Goal: Transaction & Acquisition: Purchase product/service

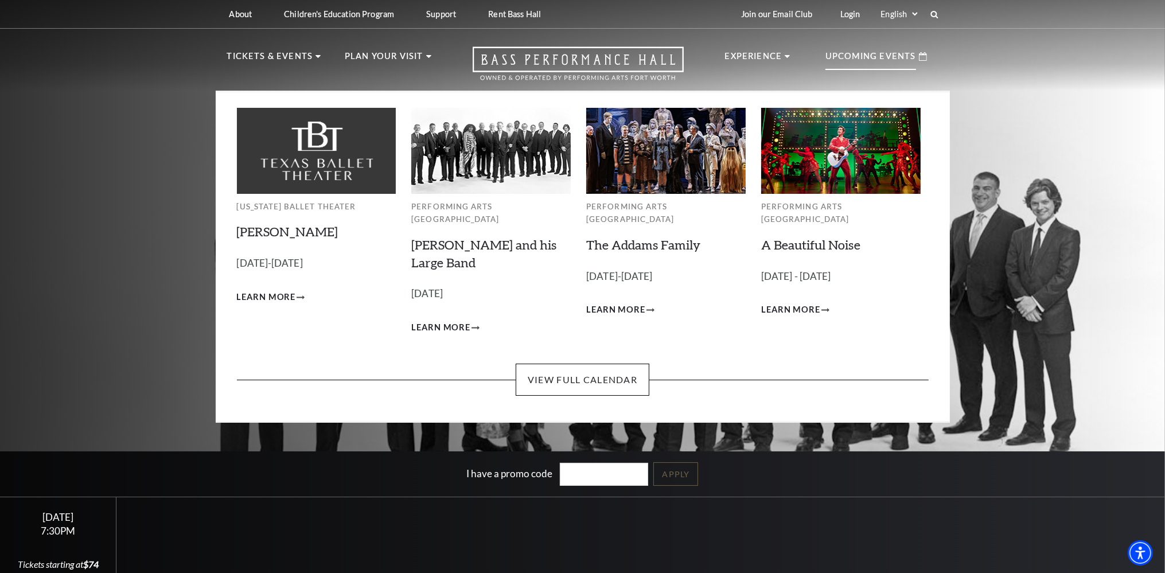
click at [866, 61] on p "Upcoming Events" at bounding box center [871, 59] width 91 height 21
click at [481, 158] on img at bounding box center [490, 150] width 159 height 85
click at [561, 364] on link "View Full Calendar" at bounding box center [583, 380] width 134 height 32
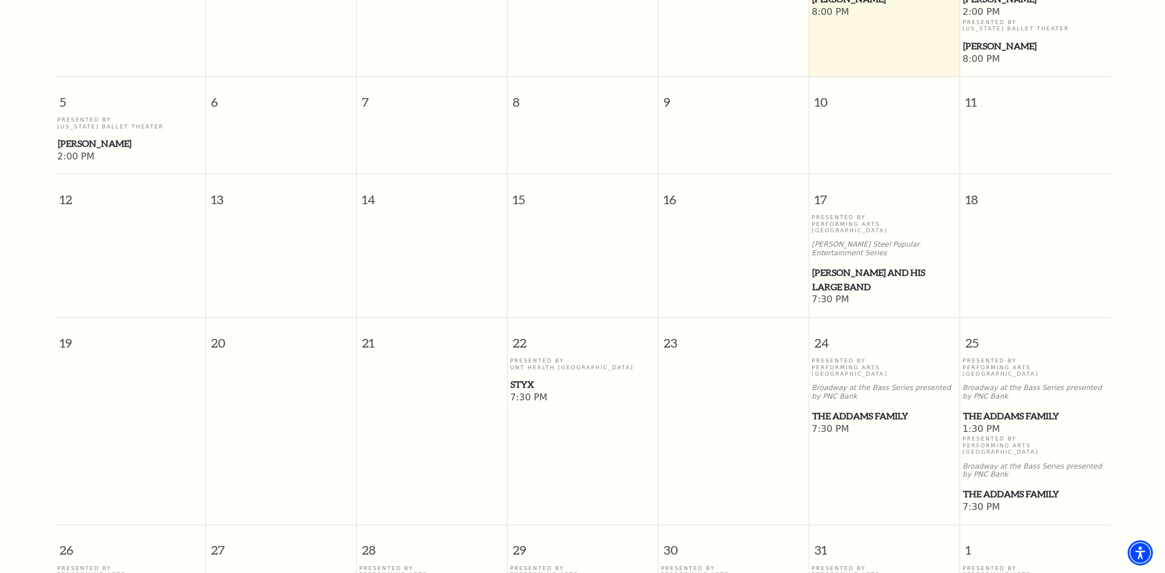
scroll to position [404, 0]
click at [834, 265] on span "Lyle Lovett and his Large Band" at bounding box center [884, 279] width 144 height 28
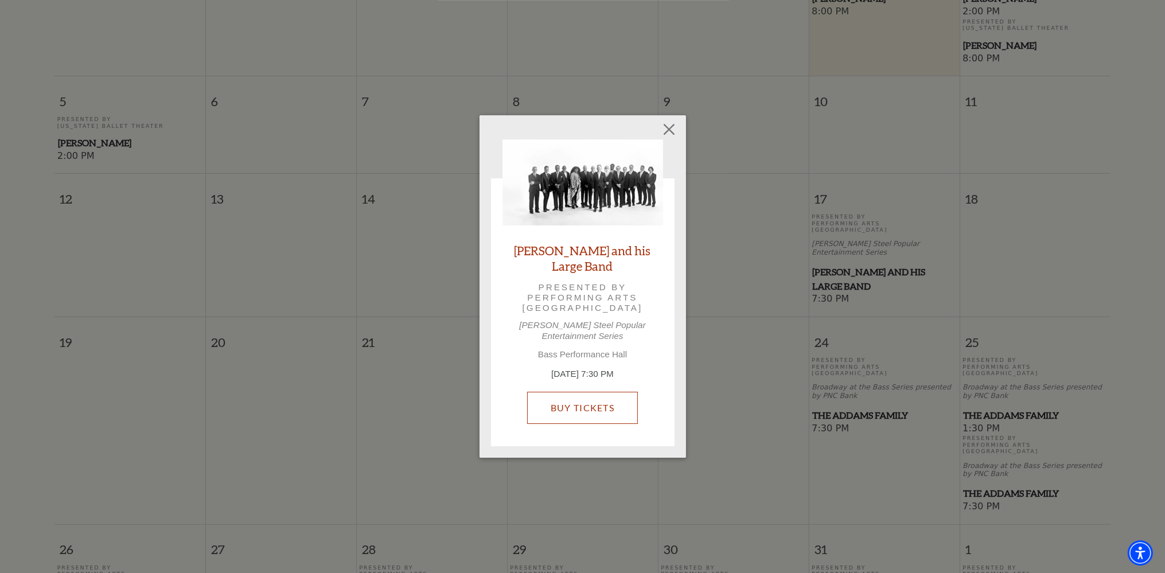
click at [593, 406] on link "Buy Tickets" at bounding box center [582, 408] width 111 height 32
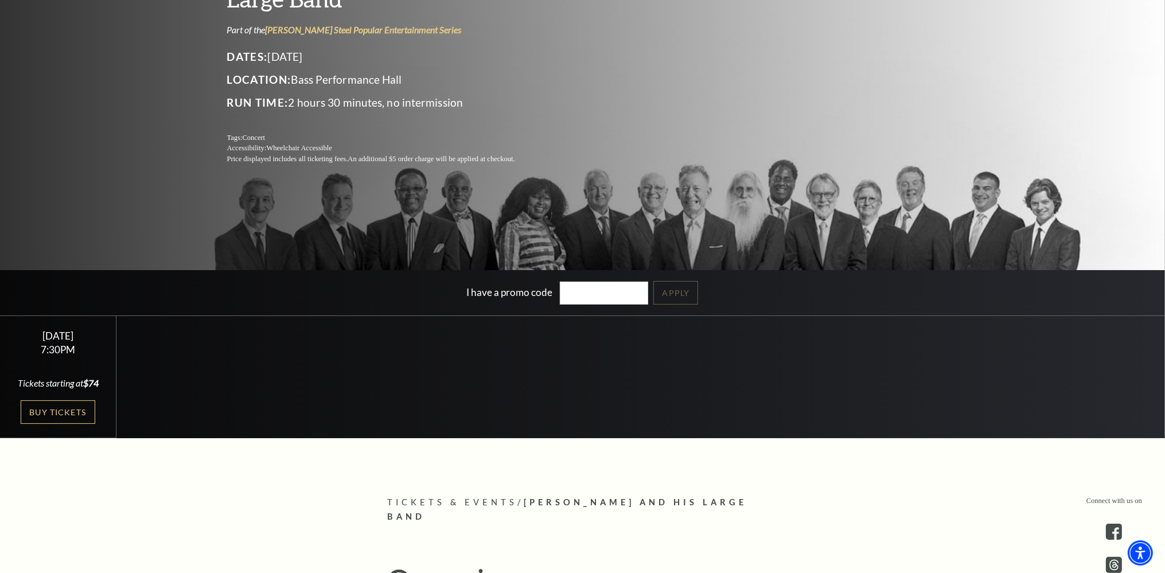
scroll to position [181, 0]
click at [71, 413] on link "Buy Tickets" at bounding box center [58, 412] width 75 height 24
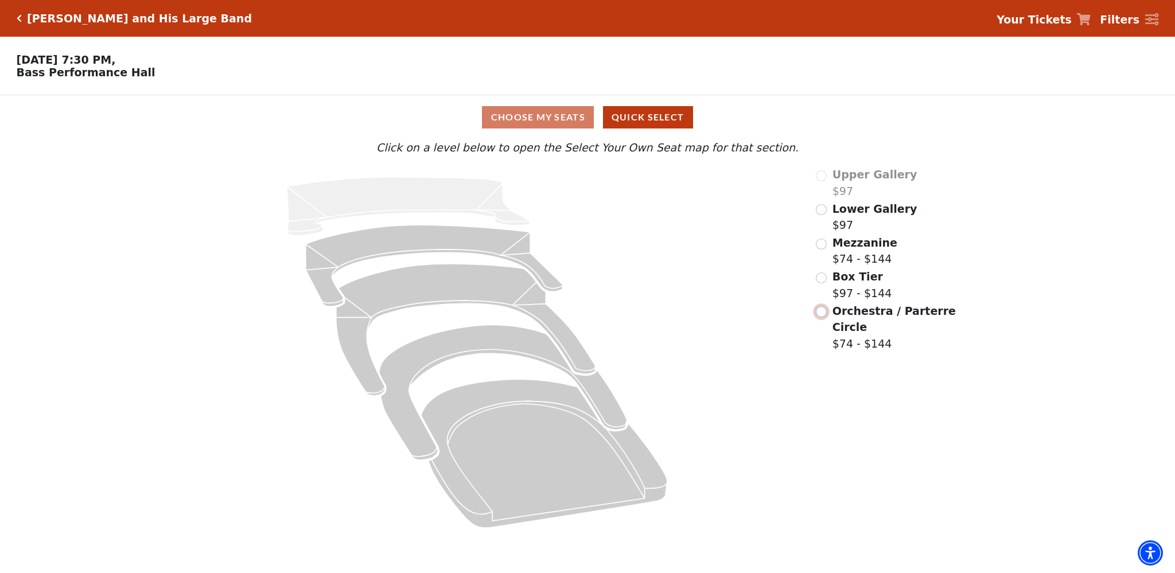
click at [823, 317] on input "Orchestra / Parterre Circle$74 - $144\a" at bounding box center [821, 311] width 11 height 11
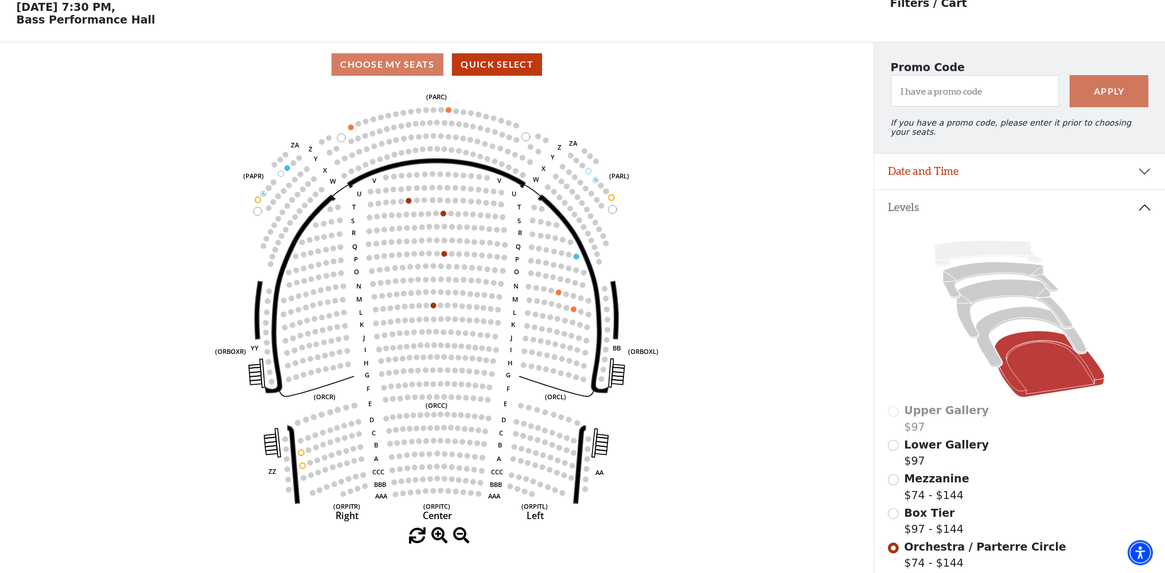
scroll to position [53, 0]
click at [896, 508] on input "Box Tier$97 - $144\a" at bounding box center [893, 513] width 11 height 11
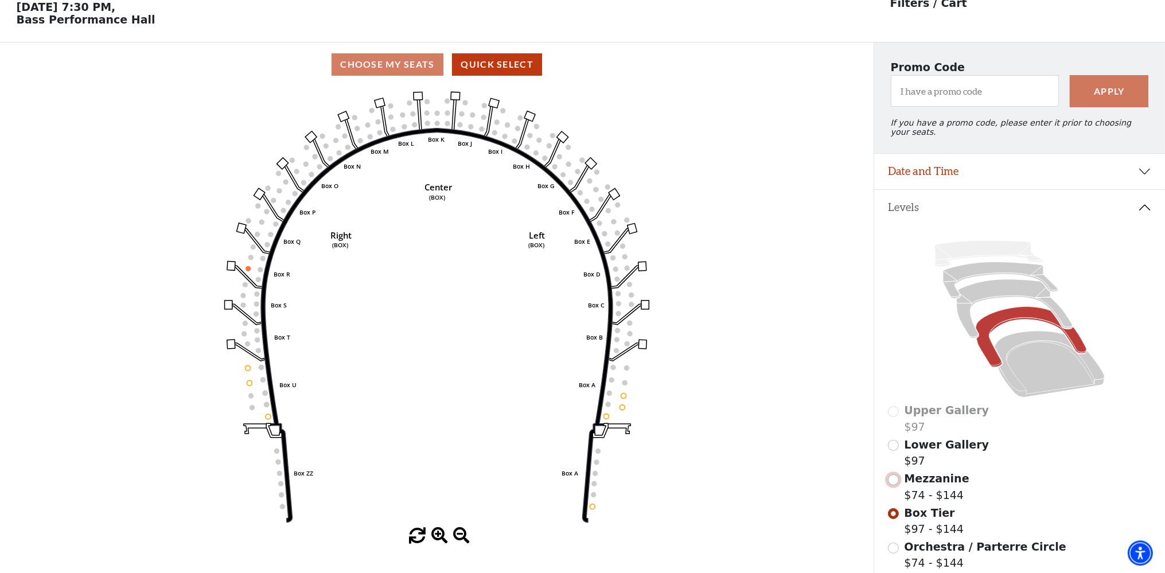
click at [893, 475] on input "Mezzanine$74 - $144\a" at bounding box center [893, 479] width 11 height 11
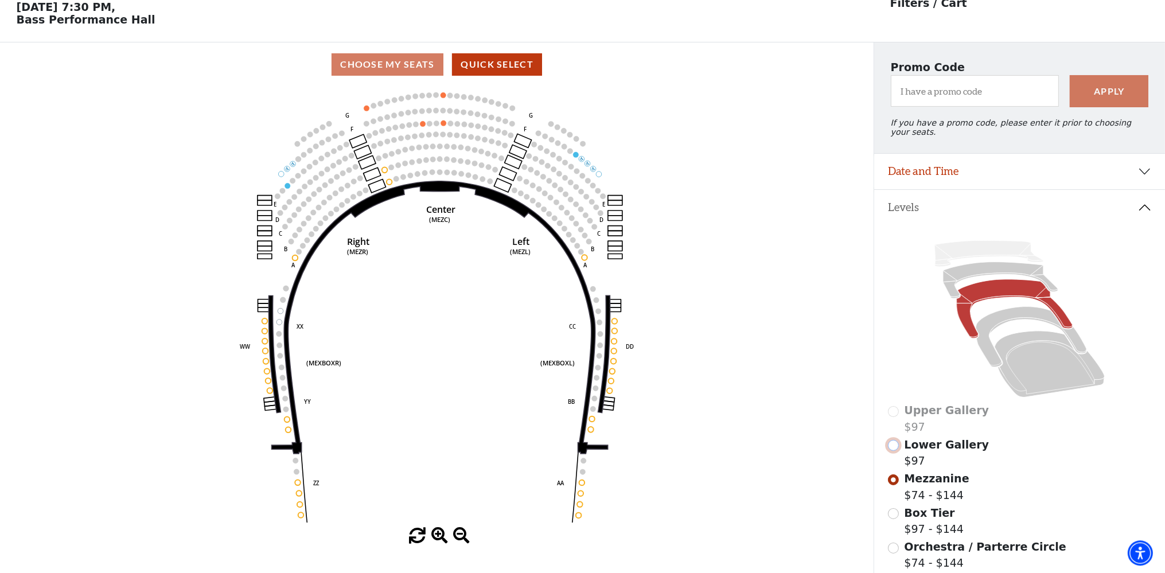
click at [894, 442] on input "Lower Gallery$97\a" at bounding box center [893, 445] width 11 height 11
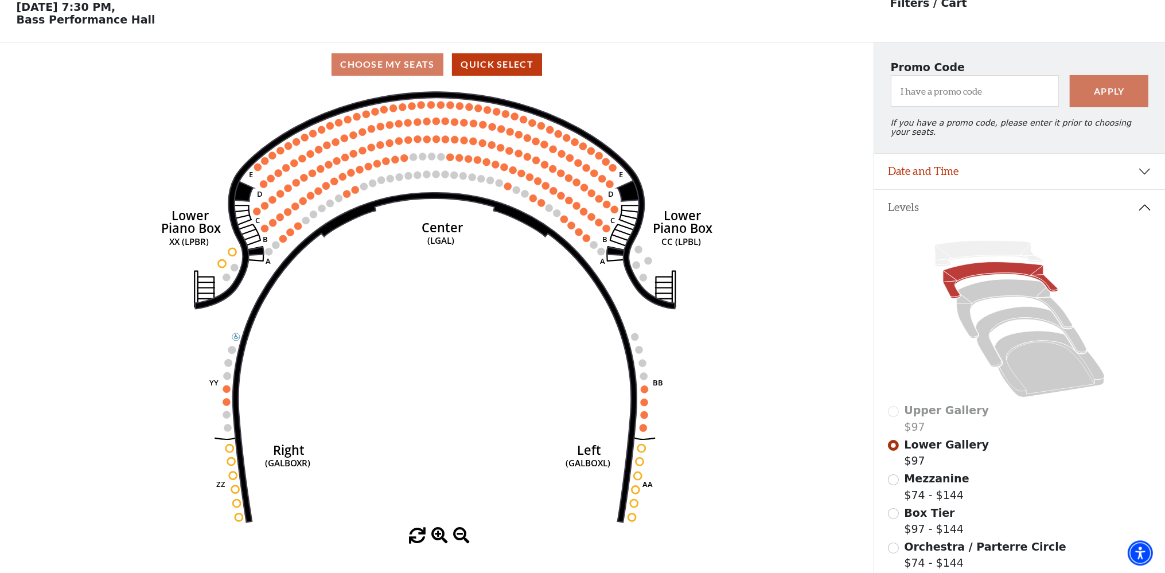
click at [894, 404] on div "Upper Gallery $97" at bounding box center [1019, 418] width 263 height 33
click at [892, 407] on div "Upper Gallery $97" at bounding box center [1019, 418] width 263 height 33
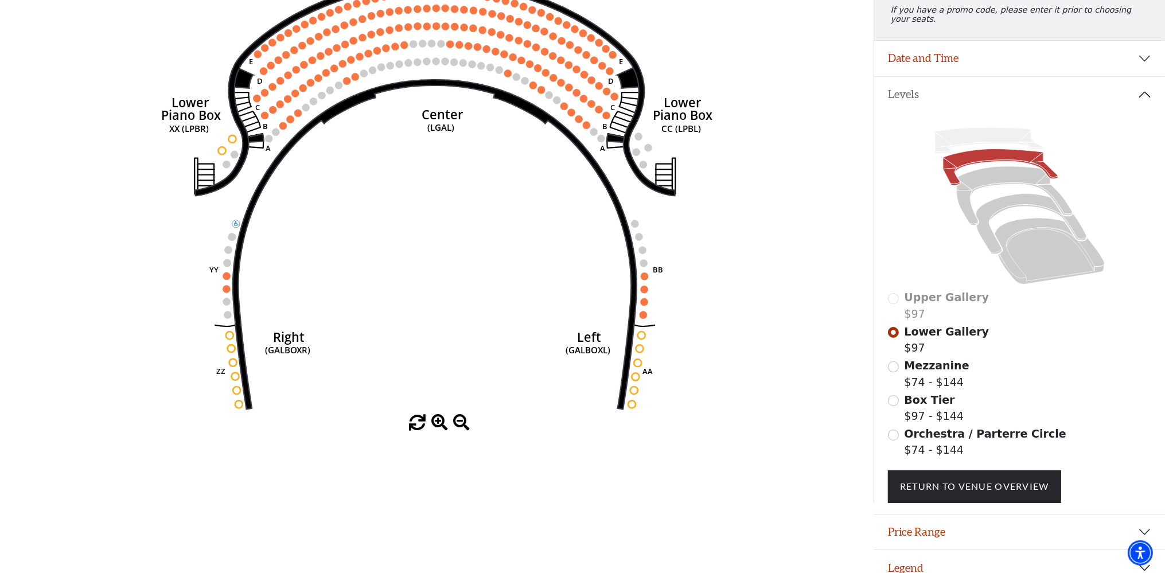
scroll to position [174, 0]
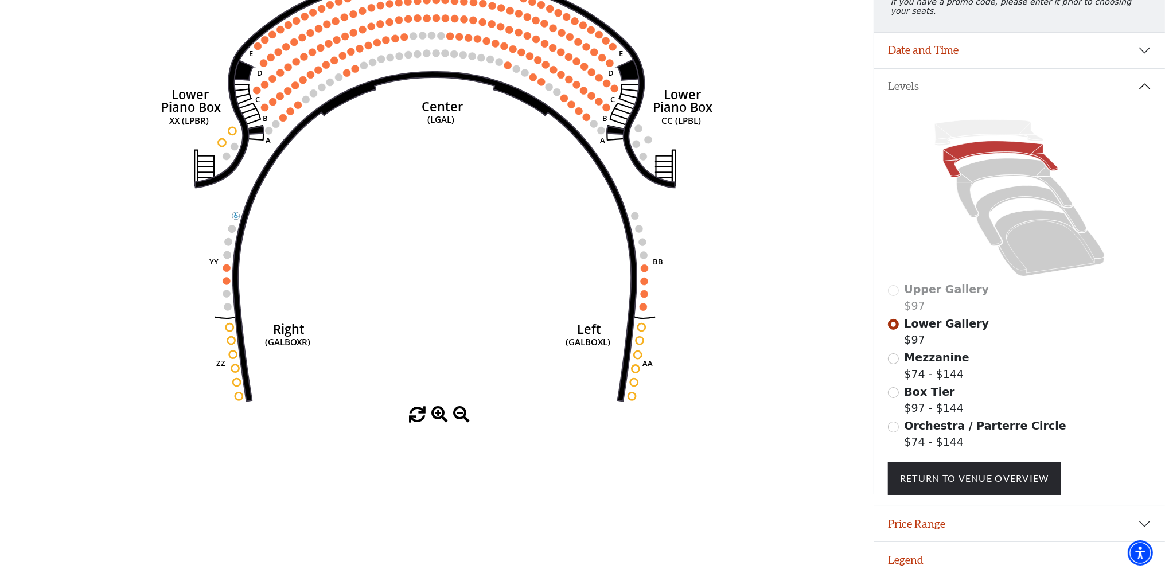
click at [891, 287] on div "Upper Gallery $97" at bounding box center [1019, 297] width 263 height 33
click at [897, 355] on input "Mezzanine$74 - $144\a" at bounding box center [893, 358] width 11 height 11
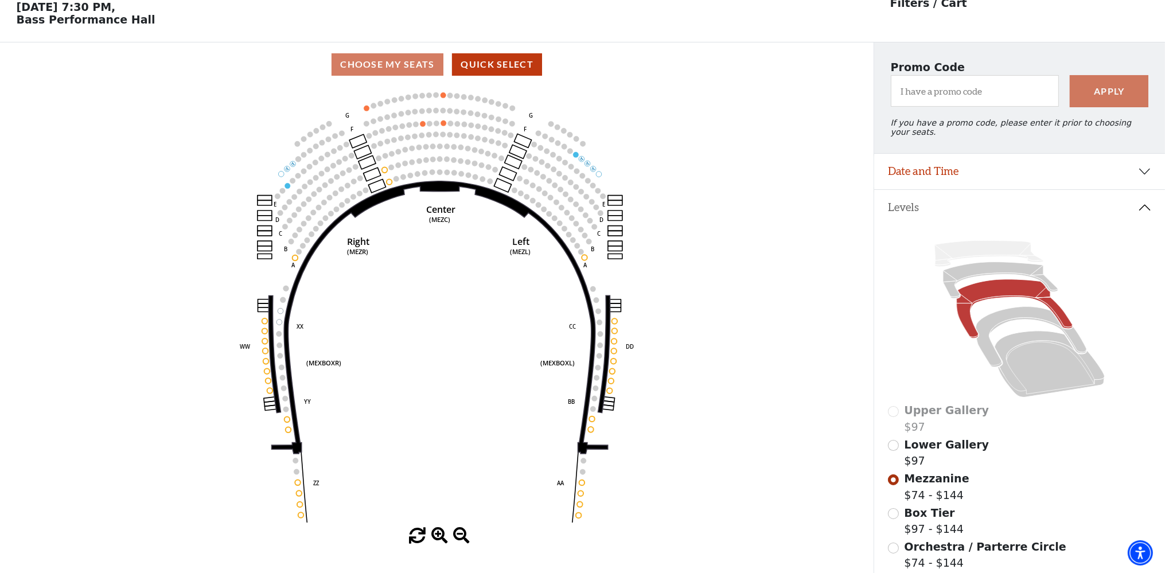
scroll to position [53, 0]
click at [896, 446] on input "Lower Gallery$97\a" at bounding box center [893, 445] width 11 height 11
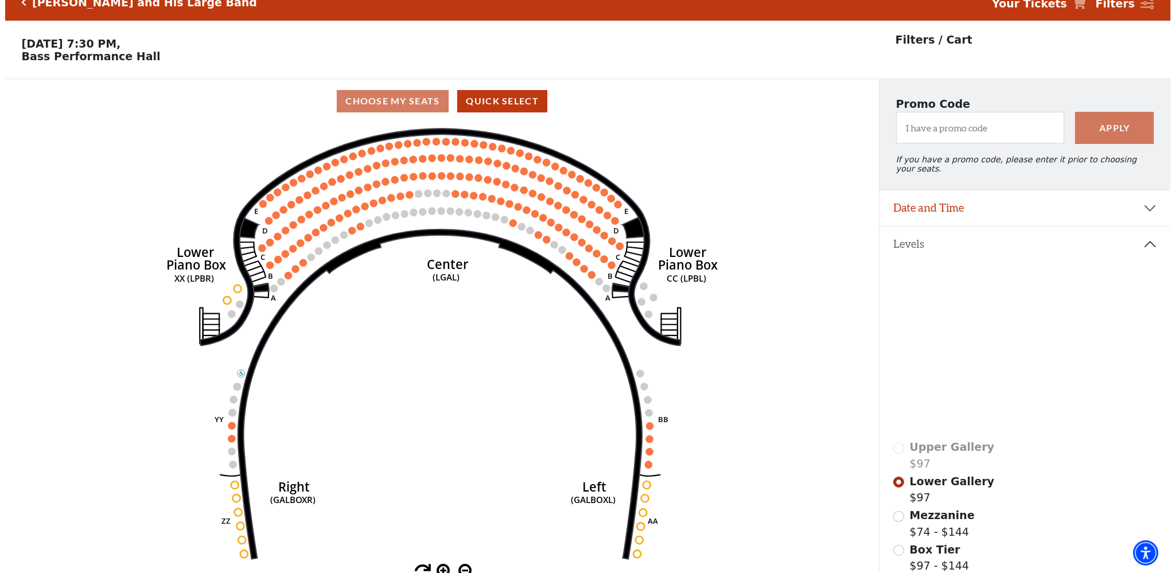
scroll to position [0, 0]
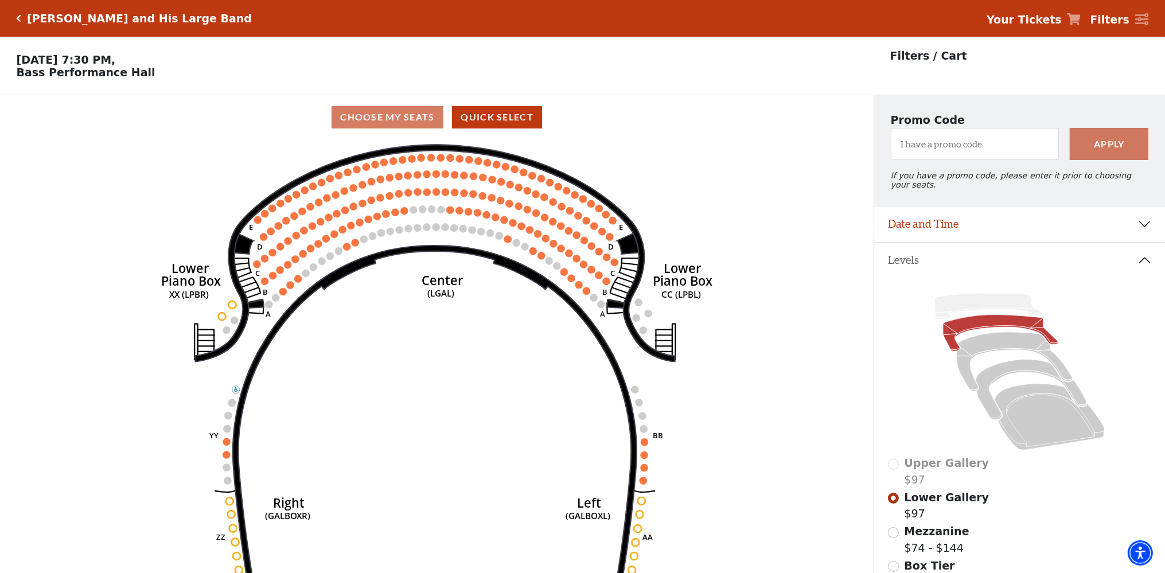
click at [899, 464] on div "Upper Gallery $97" at bounding box center [1019, 471] width 263 height 33
click at [890, 460] on div "Upper Gallery $97" at bounding box center [1019, 471] width 263 height 33
click at [484, 119] on button "Quick Select" at bounding box center [497, 117] width 90 height 22
